Goal: Navigation & Orientation: Find specific page/section

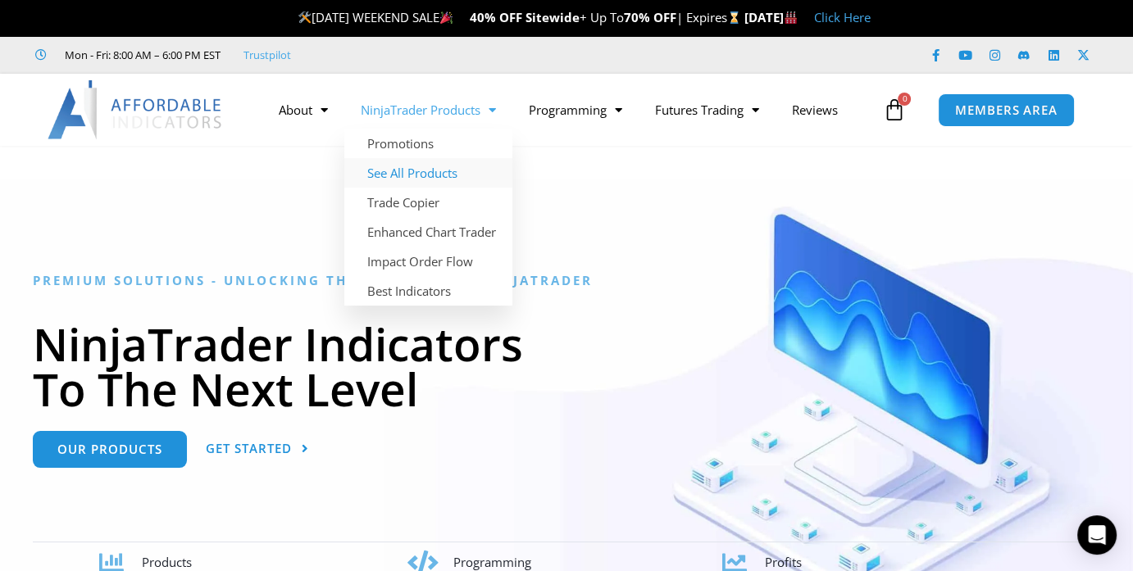
click at [425, 166] on link "See All Products" at bounding box center [428, 173] width 168 height 30
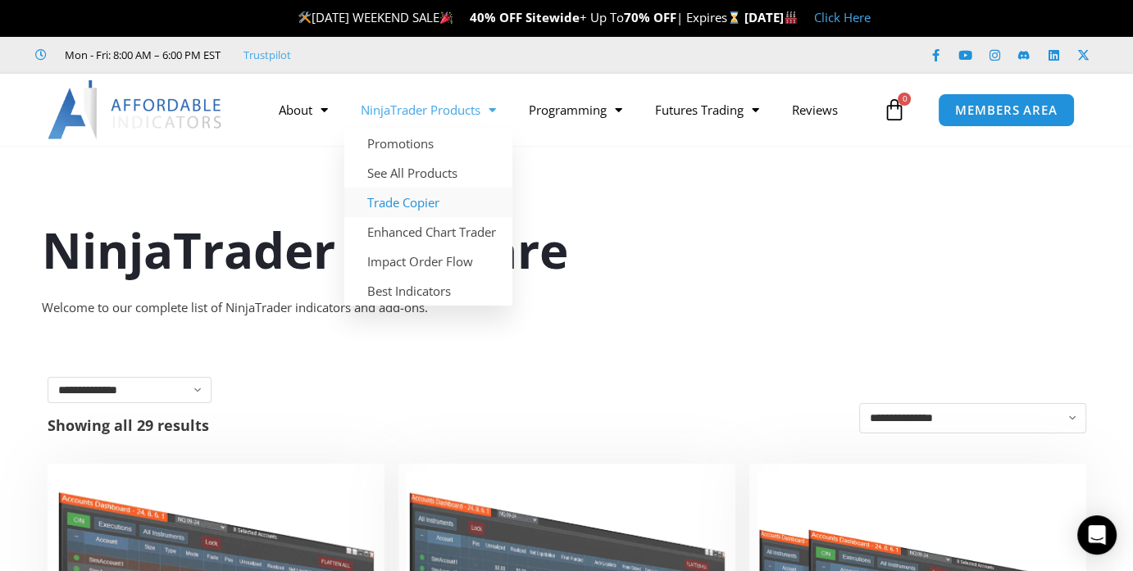
click at [411, 198] on link "Trade Copier" at bounding box center [428, 203] width 168 height 30
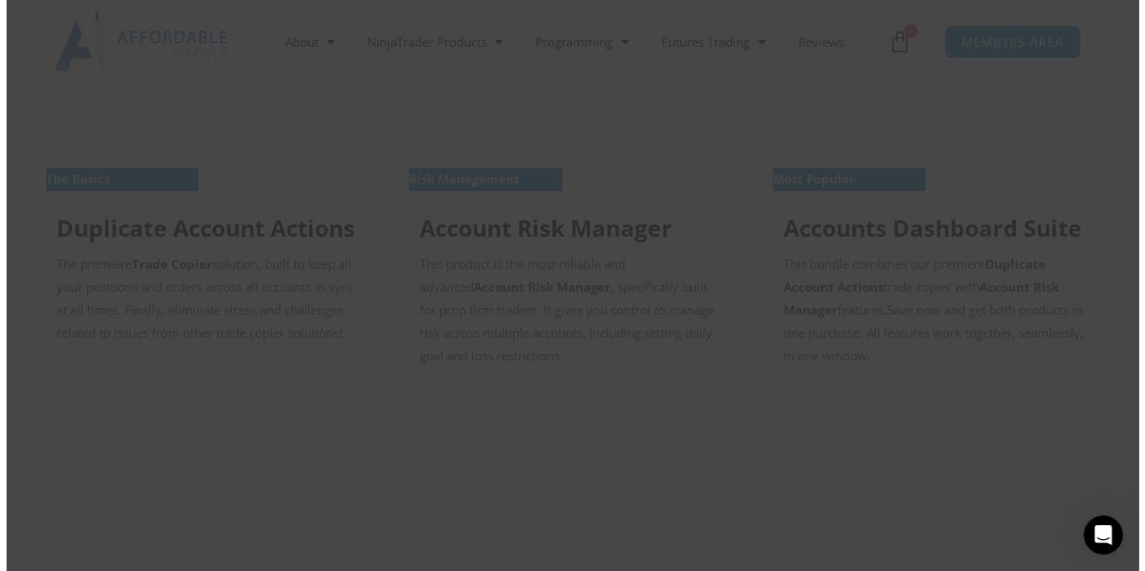
scroll to position [549, 0]
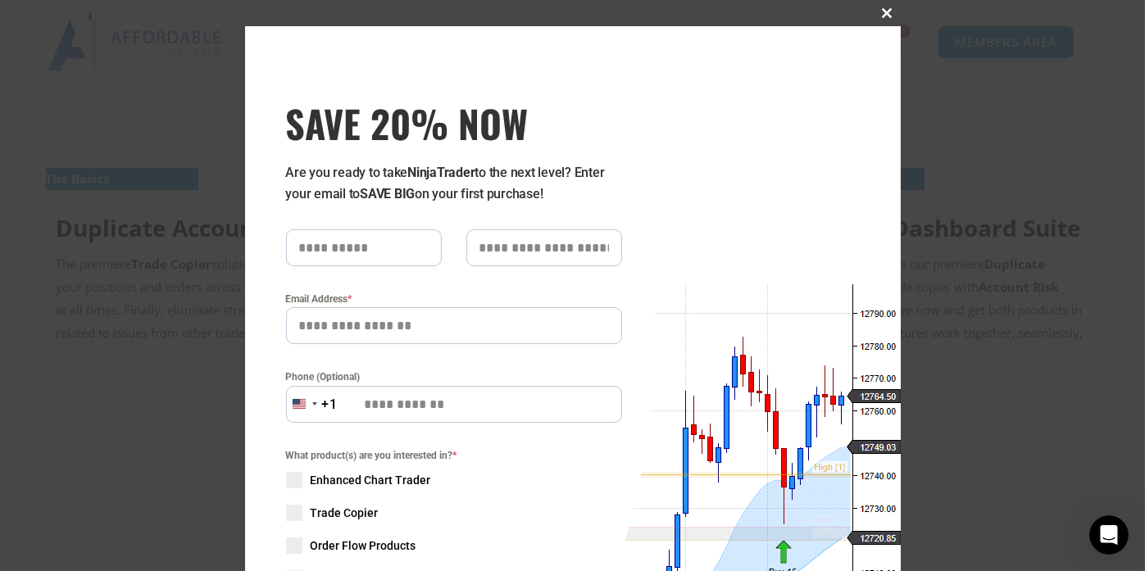
click at [889, 19] on button "Close this module" at bounding box center [888, 13] width 26 height 26
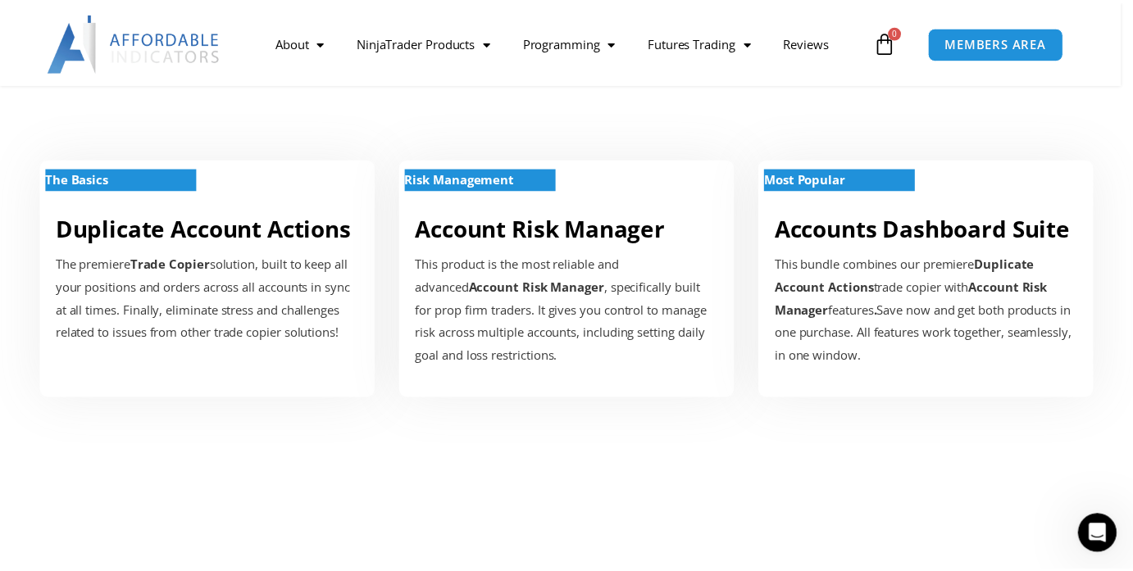
scroll to position [546, 0]
